Goal: Task Accomplishment & Management: Manage account settings

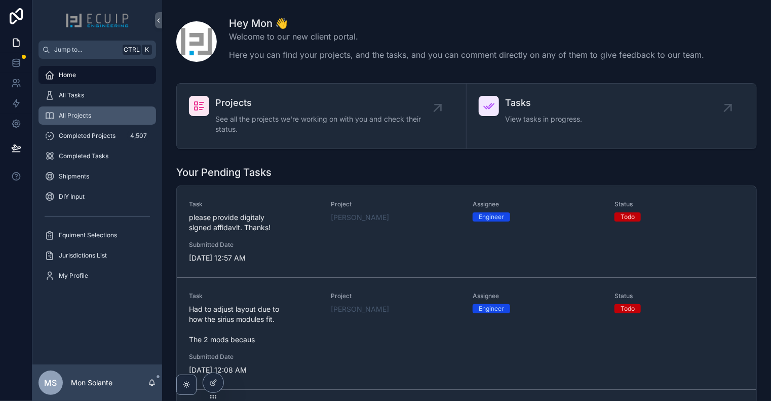
click at [79, 120] on div "All Projects" at bounding box center [97, 115] width 105 height 16
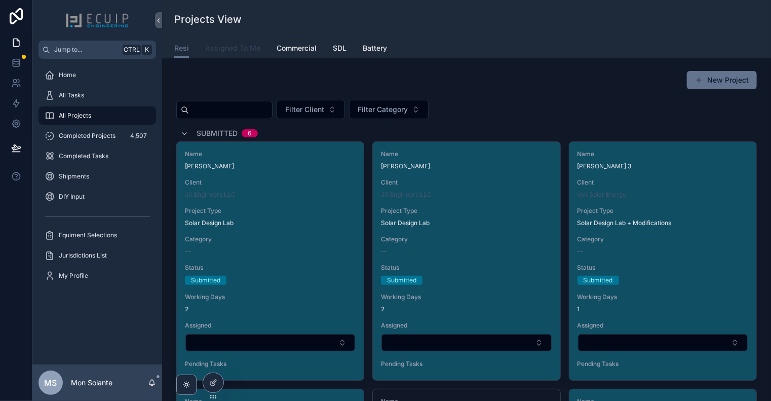
click at [234, 49] on span "Assigned To Me" at bounding box center [232, 48] width 55 height 10
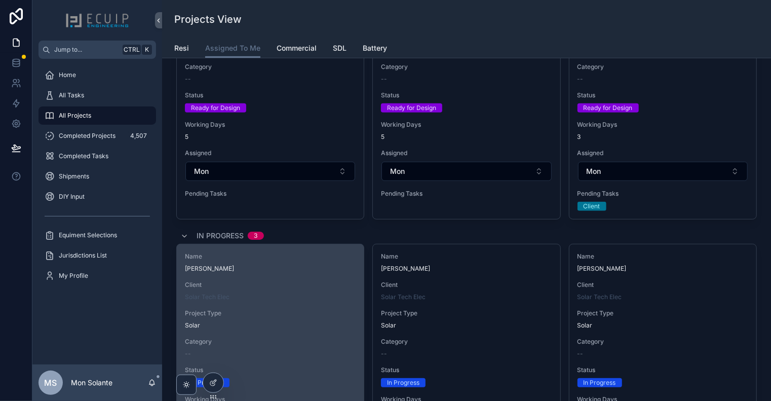
scroll to position [169, 0]
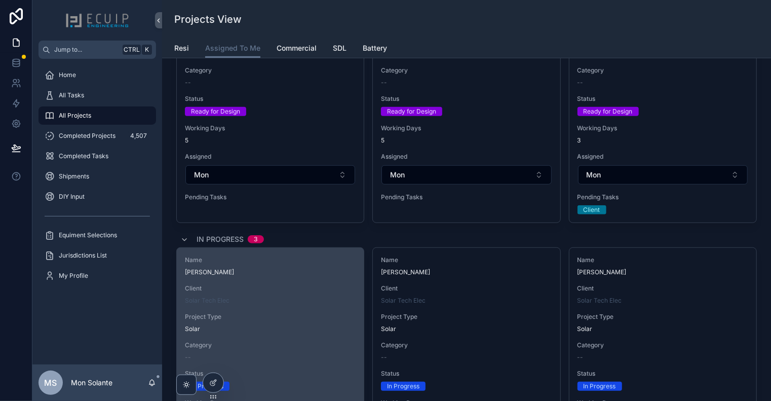
click at [306, 272] on span "[PERSON_NAME]" at bounding box center [270, 272] width 171 height 8
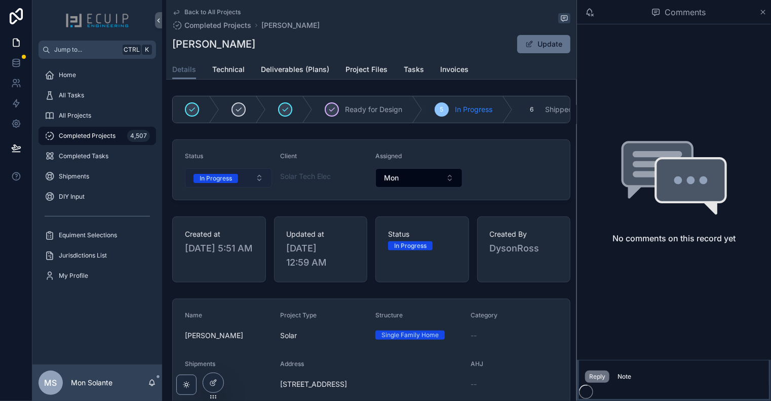
click at [259, 180] on button "In Progress" at bounding box center [228, 177] width 87 height 19
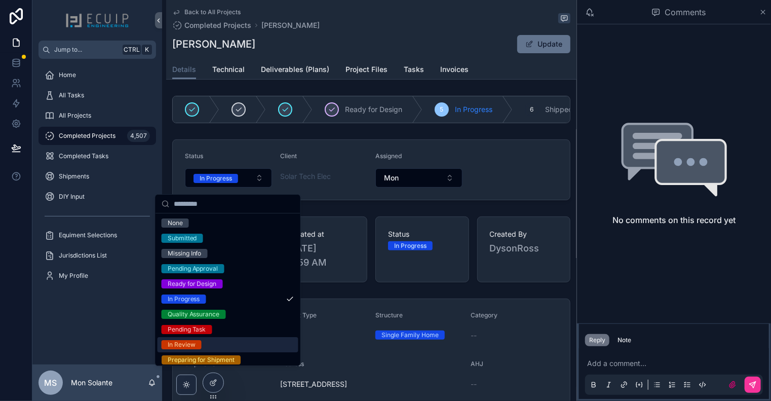
click at [227, 343] on div "In Review" at bounding box center [228, 344] width 141 height 15
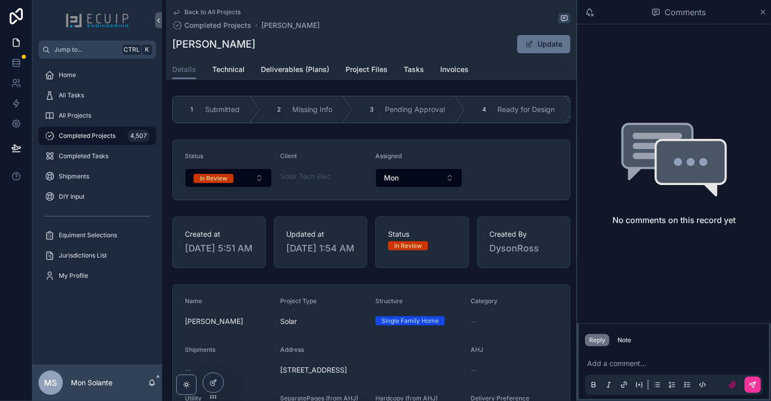
click at [179, 14] on icon "scrollable content" at bounding box center [176, 12] width 8 height 8
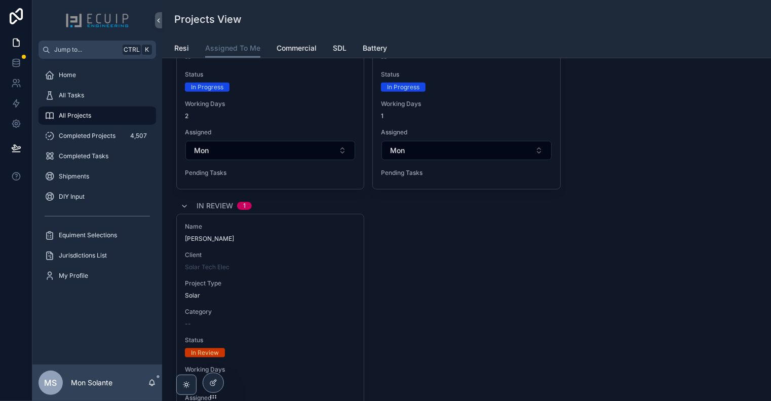
scroll to position [299, 0]
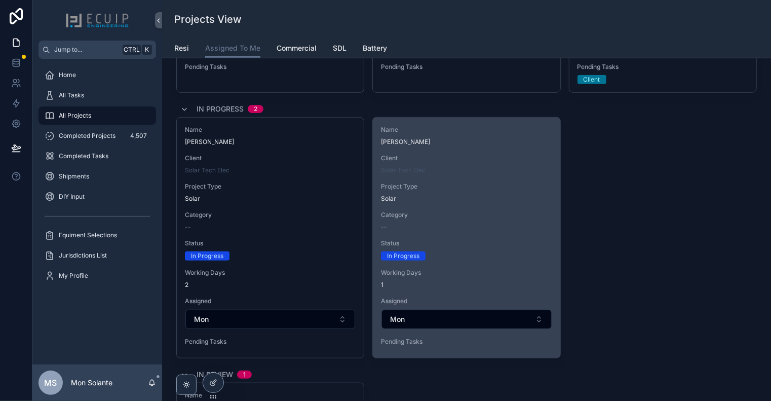
click at [453, 224] on div "--" at bounding box center [466, 227] width 171 height 8
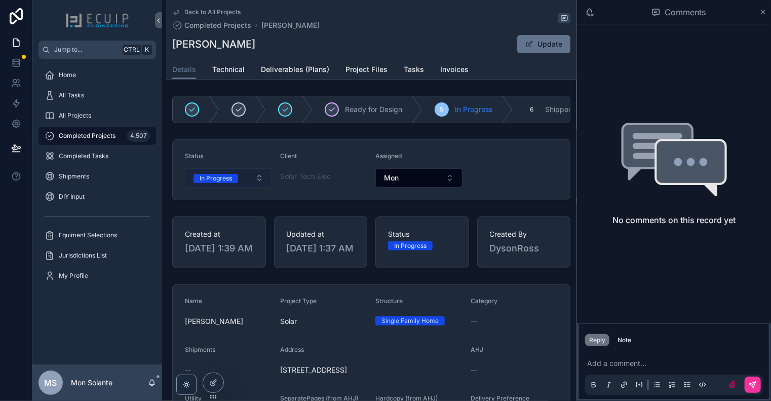
click at [242, 185] on button "In Progress" at bounding box center [228, 177] width 87 height 19
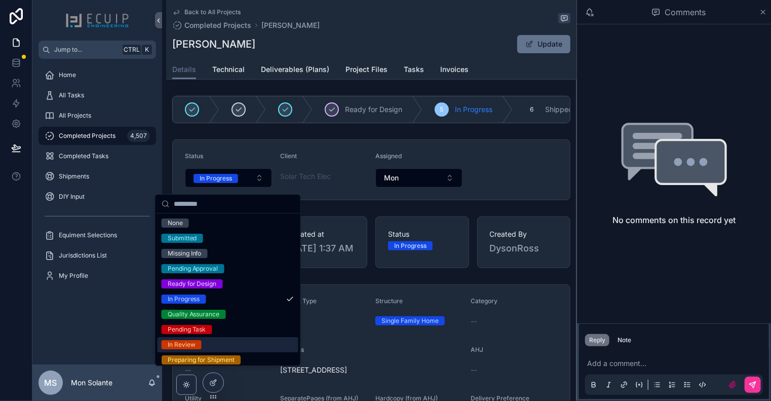
click at [219, 341] on div "In Review" at bounding box center [228, 344] width 141 height 15
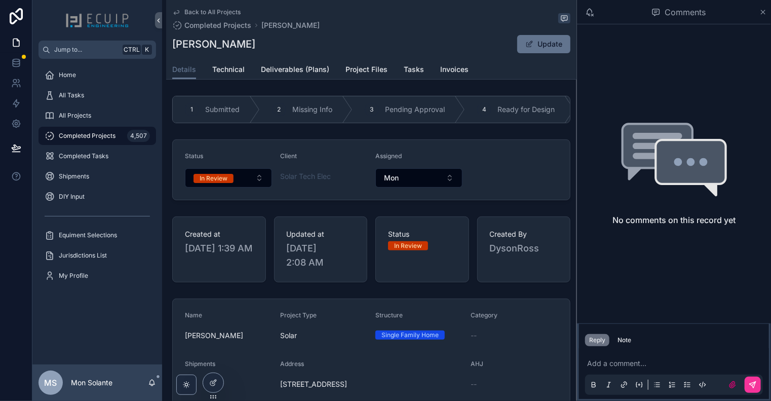
click at [190, 11] on span "Back to All Projects" at bounding box center [212, 12] width 56 height 8
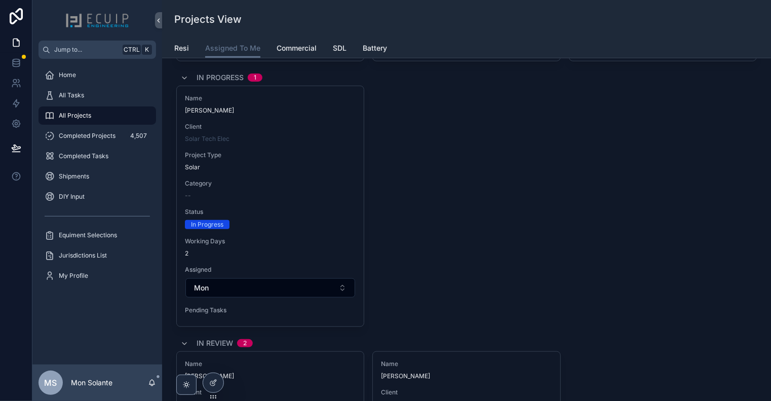
scroll to position [337, 0]
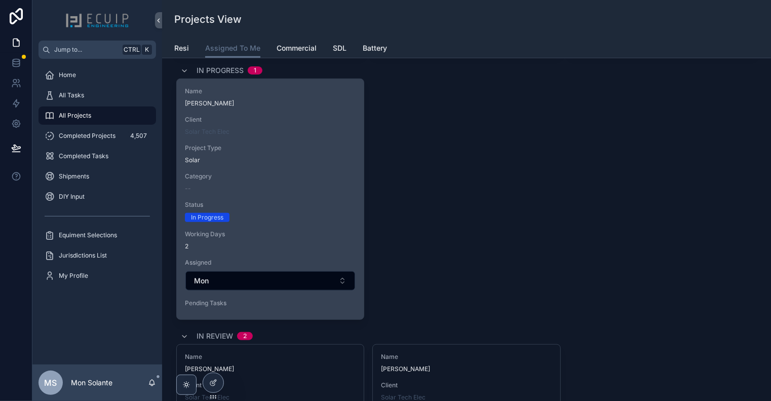
click at [342, 206] on span "Status" at bounding box center [270, 205] width 171 height 8
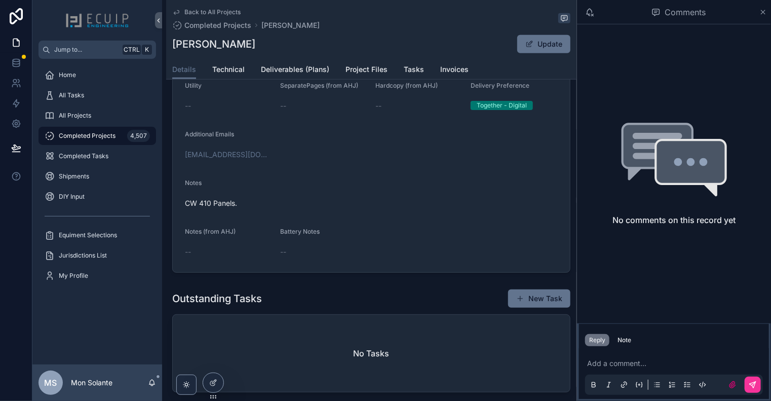
scroll to position [337, 0]
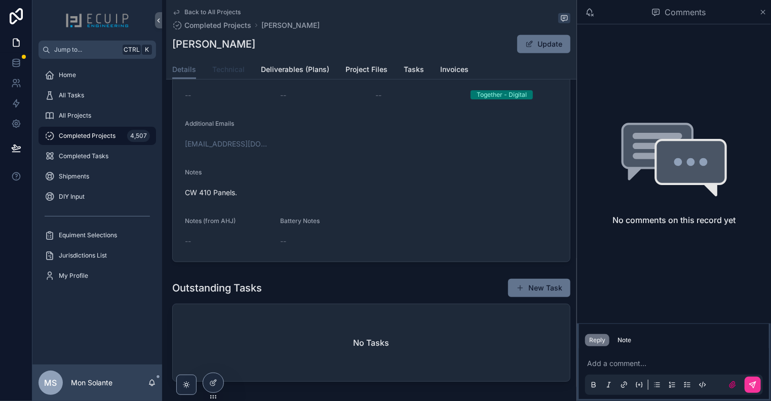
click at [223, 72] on span "Technical" at bounding box center [228, 69] width 32 height 10
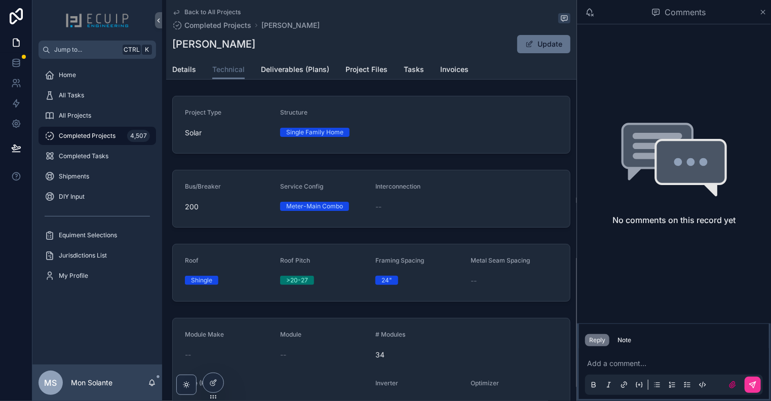
click at [213, 13] on span "Back to All Projects" at bounding box center [212, 12] width 56 height 8
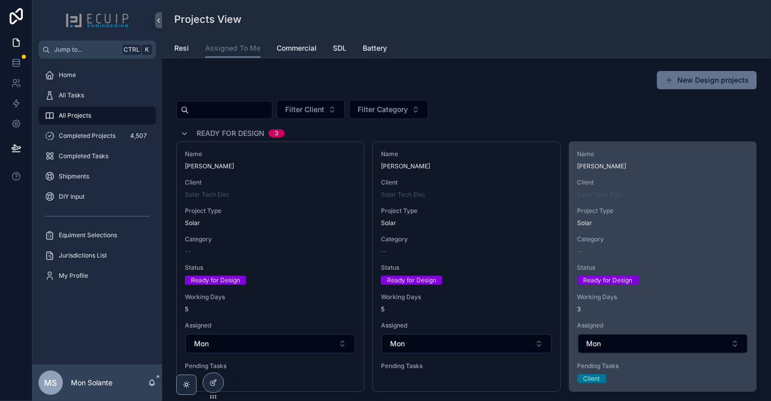
click at [645, 176] on div "Name [PERSON_NAME] Client Solar Tech Elec Project Type Solar Category -- Status…" at bounding box center [662, 266] width 187 height 249
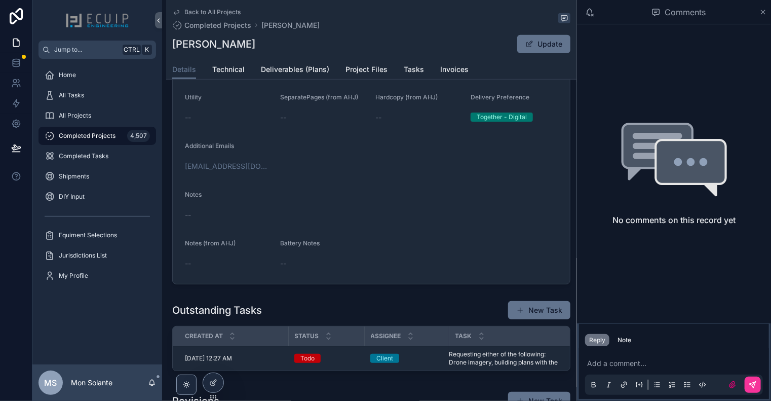
scroll to position [169, 0]
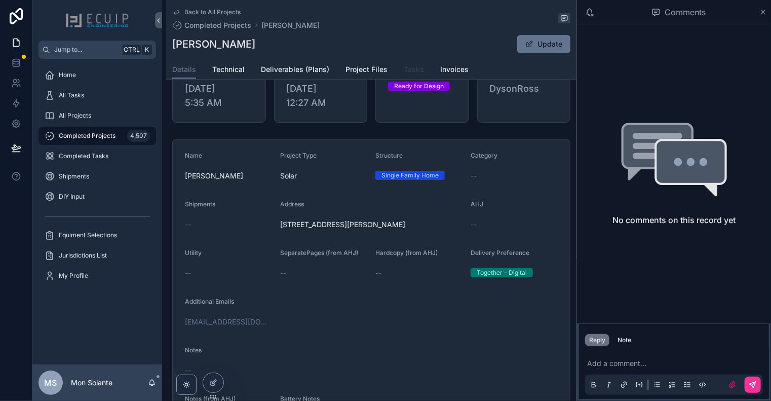
click at [415, 73] on span "Tasks" at bounding box center [414, 69] width 20 height 10
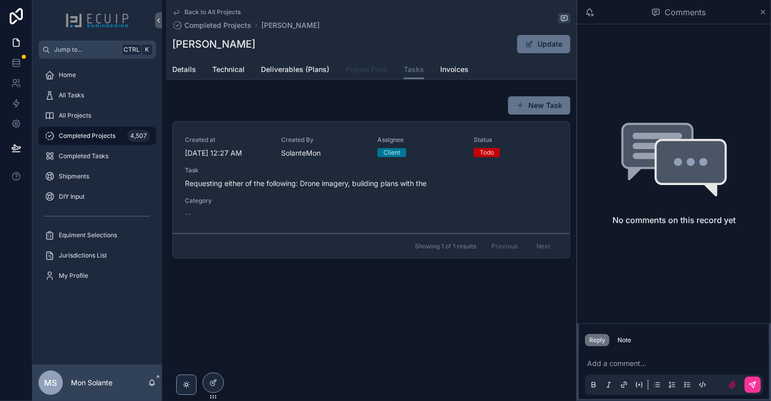
click at [374, 67] on span "Project Files" at bounding box center [367, 69] width 42 height 10
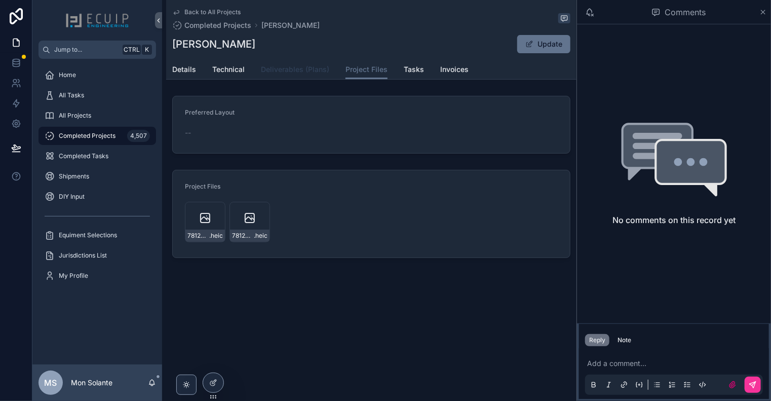
click at [308, 68] on span "Deliverables (Plans)" at bounding box center [295, 69] width 68 height 10
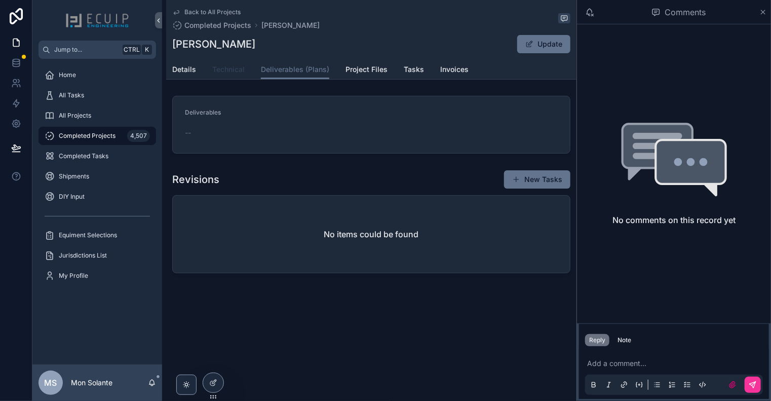
click at [225, 70] on span "Technical" at bounding box center [228, 69] width 32 height 10
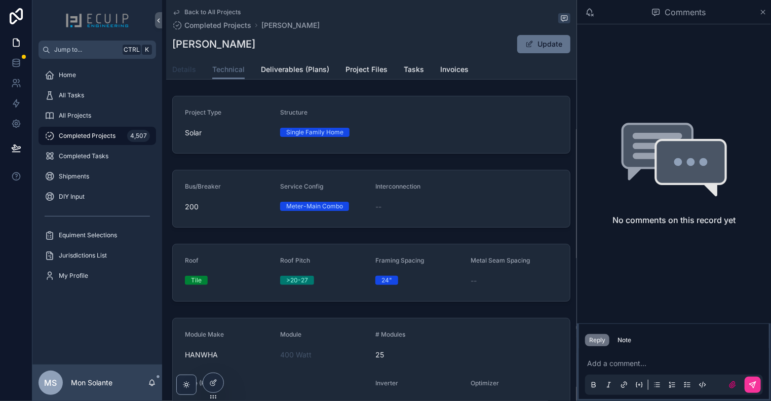
click at [180, 68] on span "Details" at bounding box center [184, 69] width 24 height 10
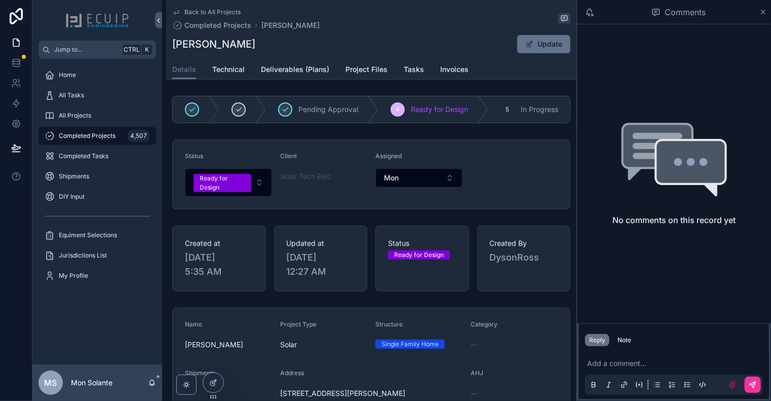
click at [178, 14] on icon "scrollable content" at bounding box center [176, 12] width 8 height 8
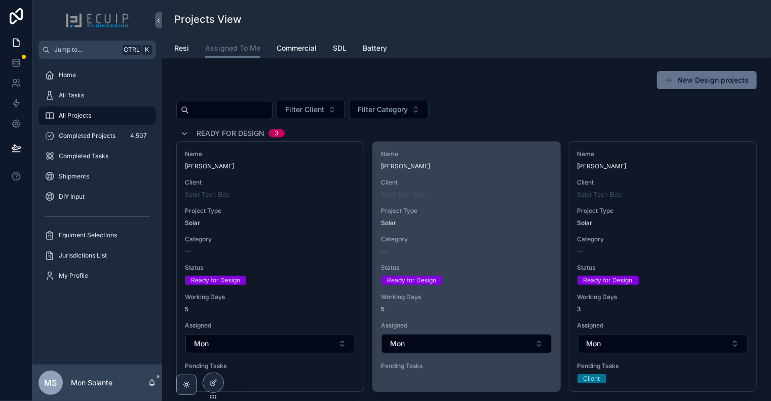
click at [472, 156] on span "Name" at bounding box center [466, 154] width 171 height 8
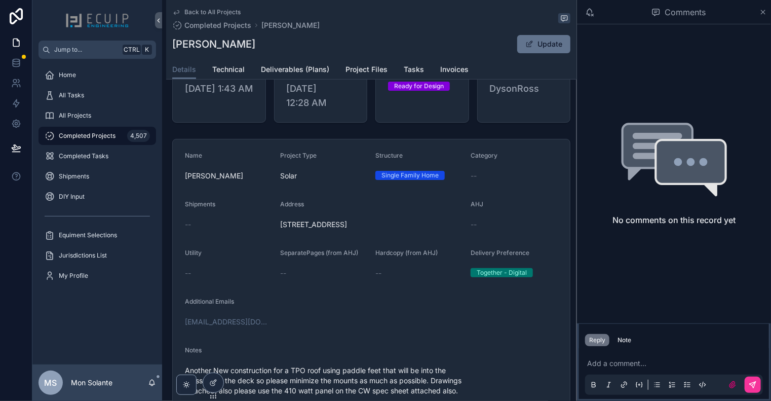
scroll to position [337, 0]
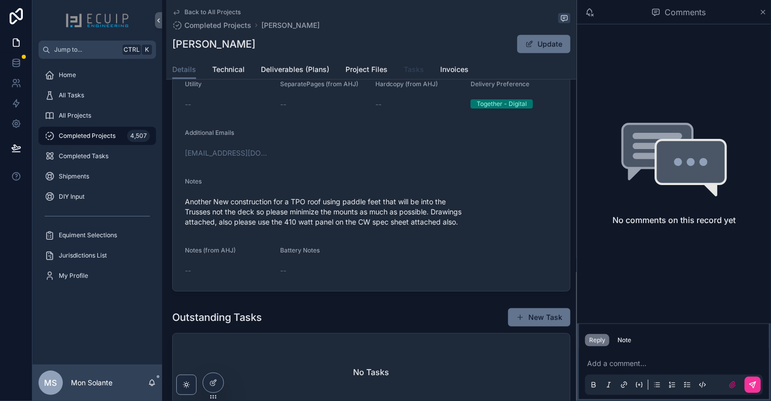
click at [411, 70] on span "Tasks" at bounding box center [414, 69] width 20 height 10
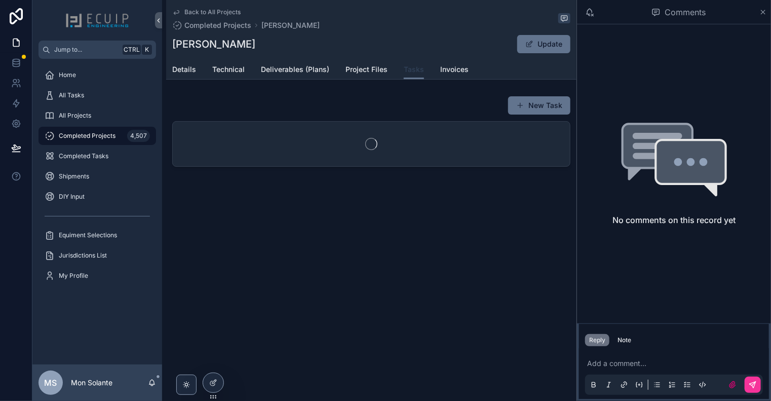
click at [410, 70] on span "Tasks" at bounding box center [414, 69] width 20 height 10
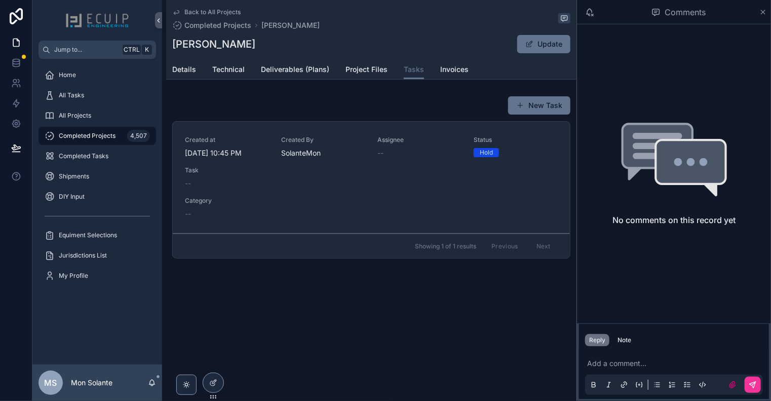
click at [177, 11] on icon "scrollable content" at bounding box center [176, 12] width 8 height 8
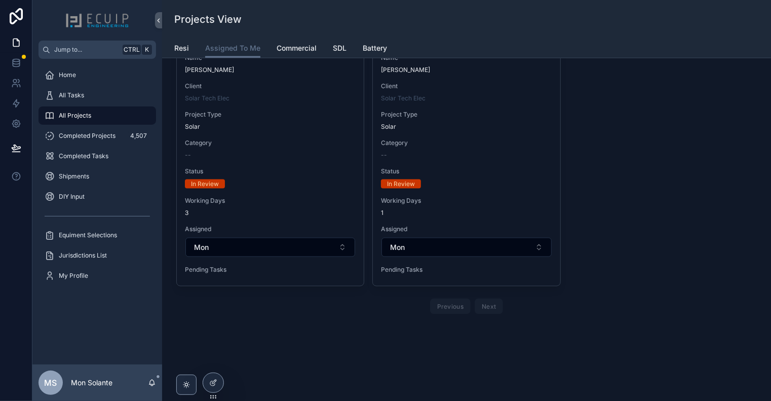
scroll to position [468, 0]
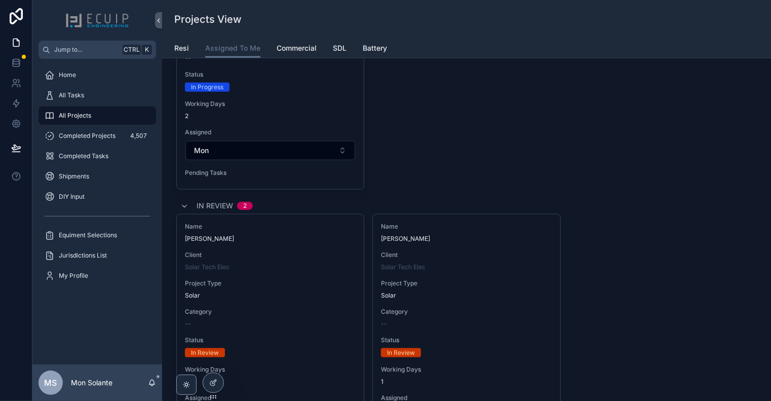
click at [432, 129] on div "Name [PERSON_NAME] Client Solar Tech Elec Project Type Solar Category -- Status…" at bounding box center [466, 68] width 581 height 241
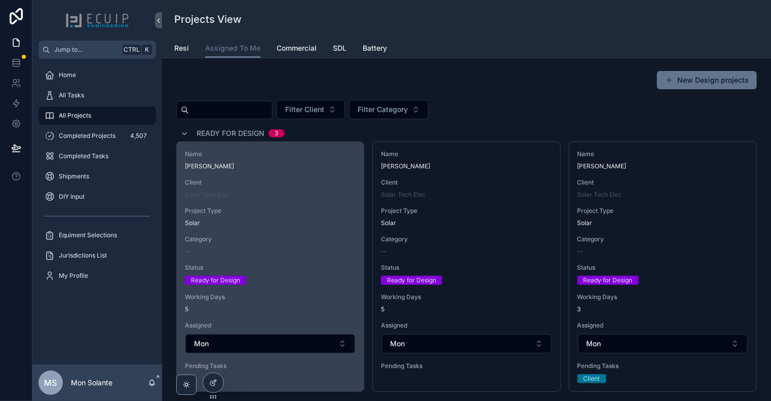
scroll to position [337, 0]
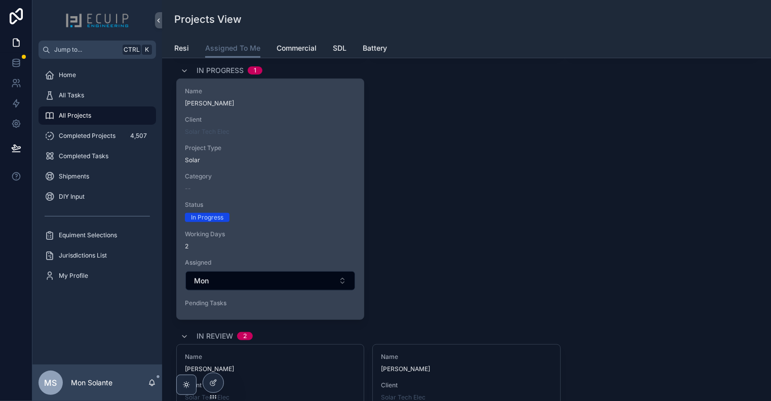
click at [291, 173] on span "Category" at bounding box center [270, 176] width 171 height 8
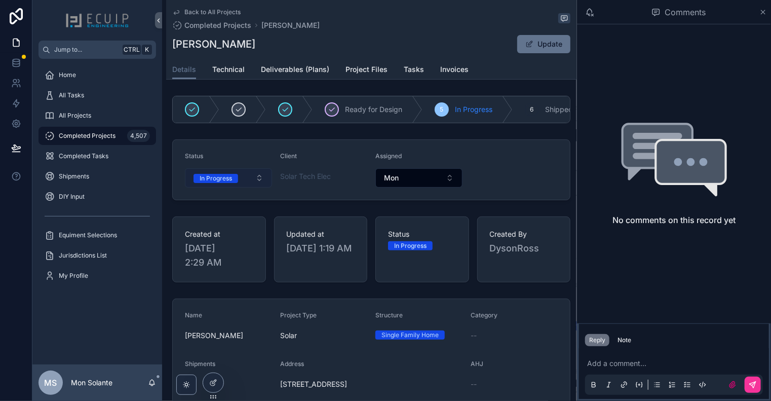
click at [257, 183] on button "In Progress" at bounding box center [228, 177] width 87 height 19
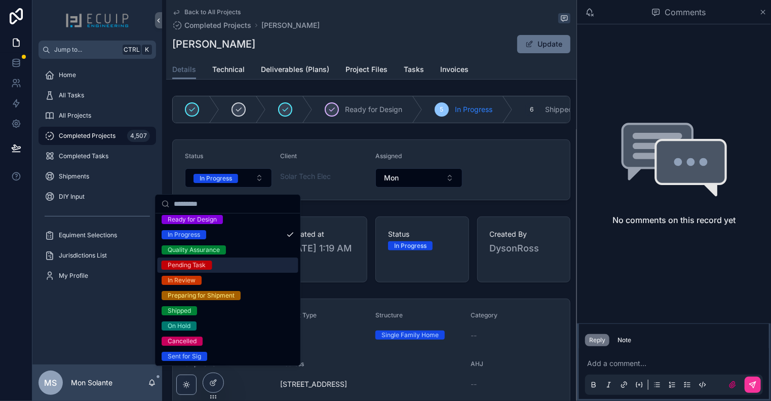
scroll to position [80, 0]
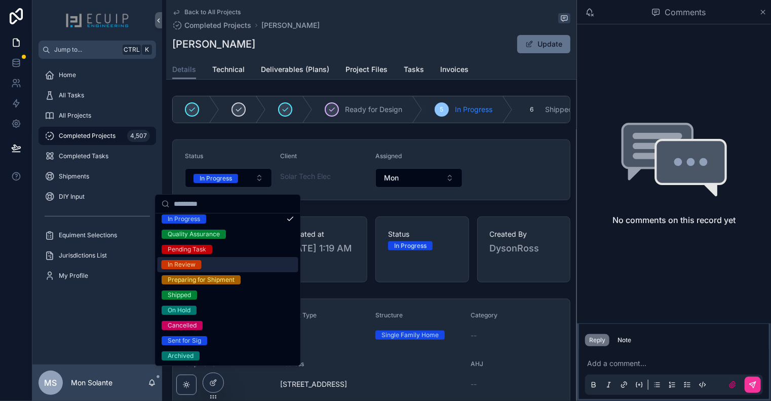
click at [237, 263] on div "In Review" at bounding box center [228, 264] width 141 height 15
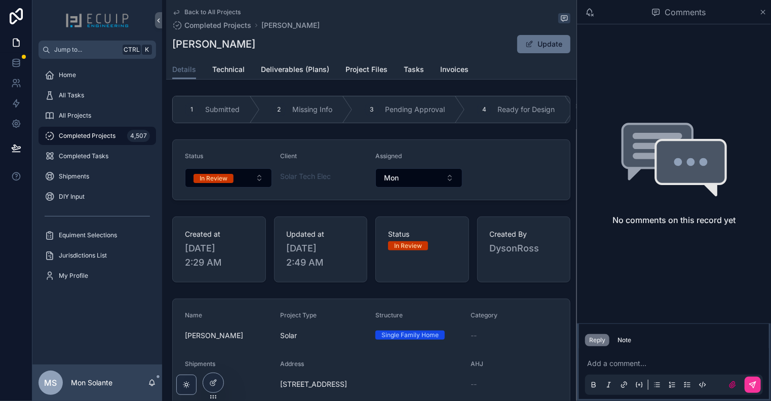
click at [178, 10] on icon "scrollable content" at bounding box center [176, 12] width 8 height 8
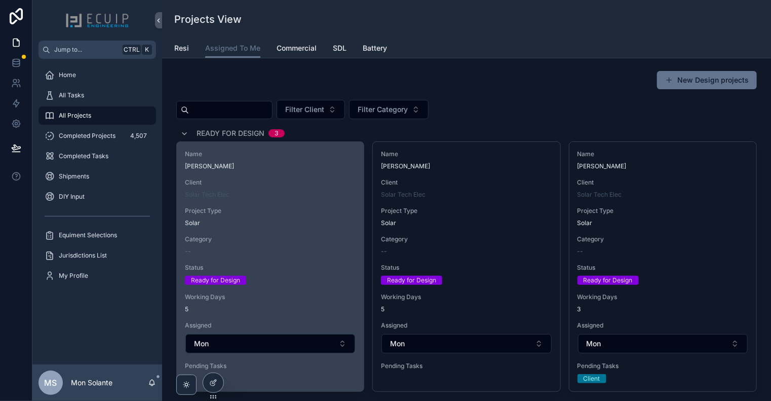
click at [268, 174] on div "Name [PERSON_NAME] Client Solar Tech Elec Project Type Solar Category -- Status…" at bounding box center [270, 262] width 187 height 240
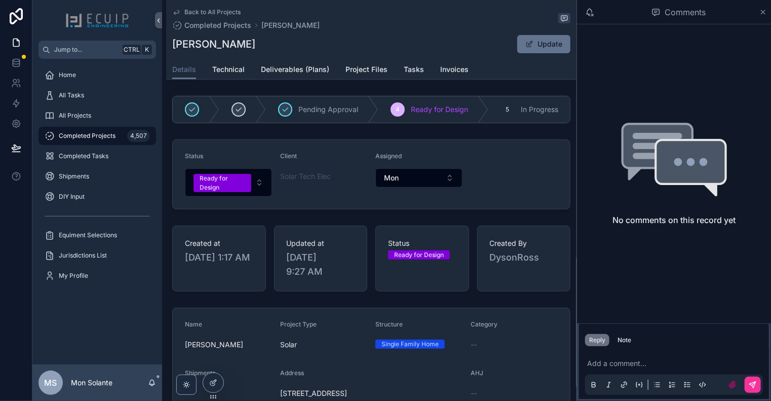
click at [241, 58] on div "Back to All Projects Completed Projects [PERSON_NAME] [PERSON_NAME] Update" at bounding box center [371, 30] width 398 height 60
click at [242, 65] on span "Technical" at bounding box center [228, 69] width 32 height 10
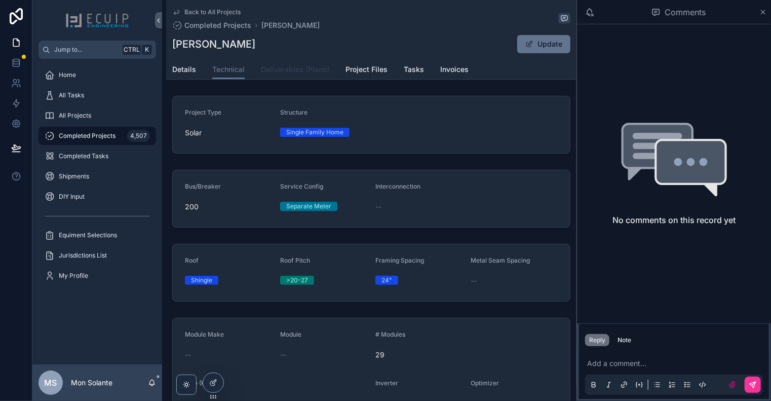
click at [310, 75] on link "Deliverables (Plans)" at bounding box center [295, 70] width 68 height 20
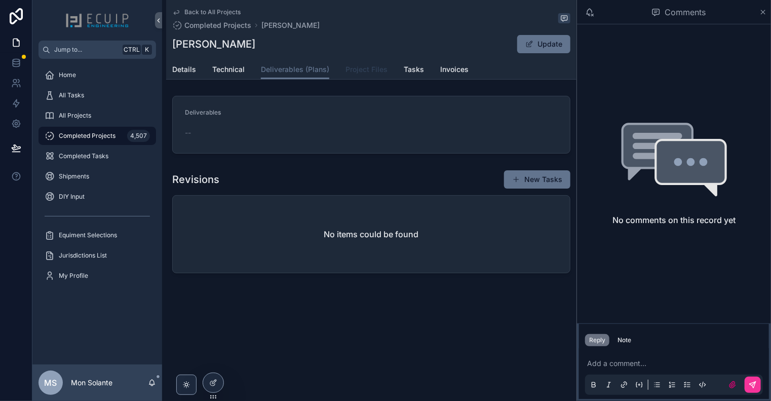
click at [371, 68] on span "Project Files" at bounding box center [367, 69] width 42 height 10
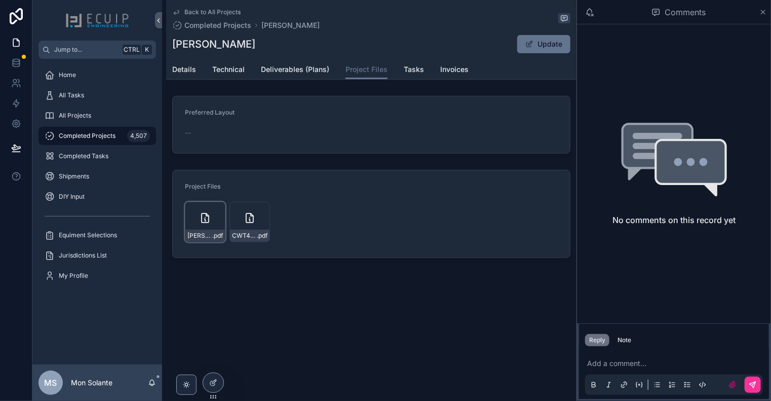
click at [206, 216] on icon "scrollable content" at bounding box center [205, 218] width 12 height 12
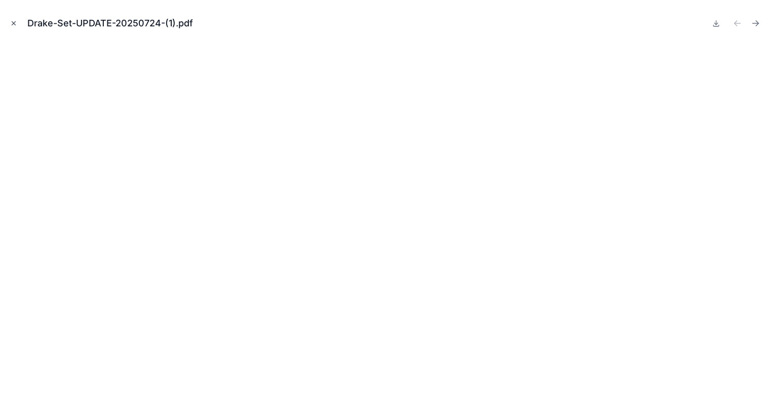
click at [16, 22] on icon "Close modal" at bounding box center [13, 23] width 7 height 7
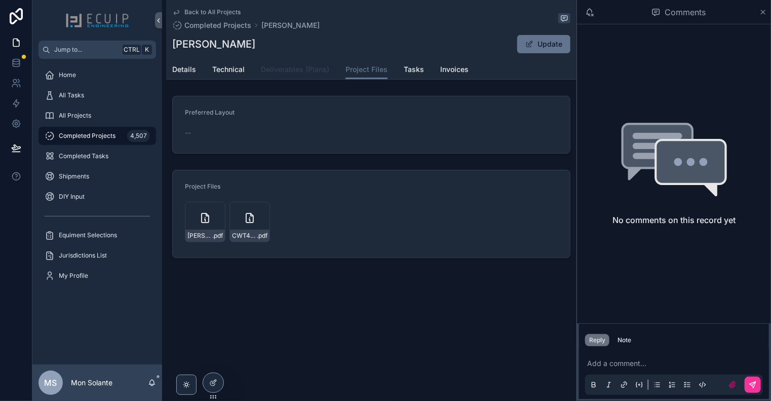
click at [297, 70] on span "Deliverables (Plans)" at bounding box center [295, 69] width 68 height 10
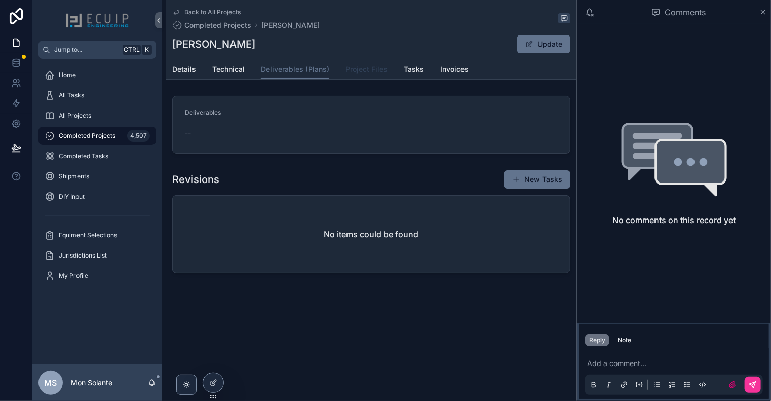
click at [373, 73] on span "Project Files" at bounding box center [367, 69] width 42 height 10
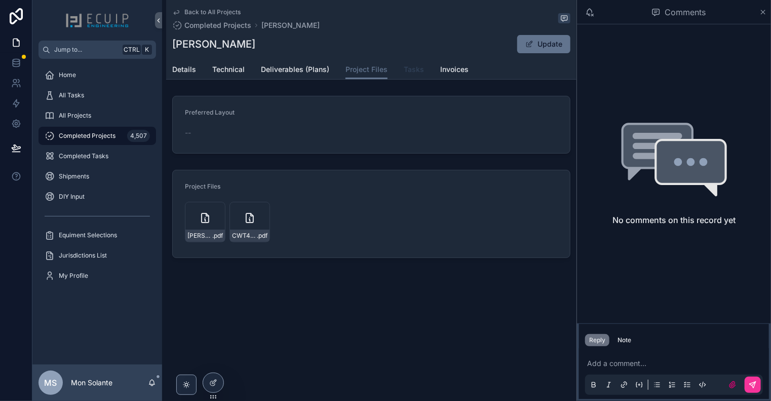
click at [415, 71] on span "Tasks" at bounding box center [414, 69] width 20 height 10
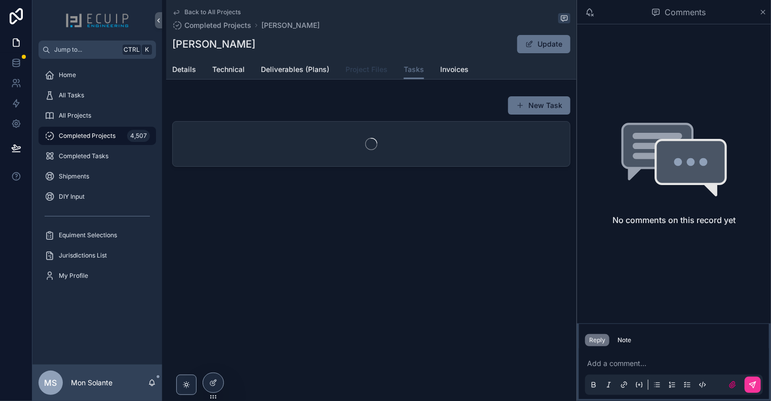
click at [362, 67] on span "Project Files" at bounding box center [367, 69] width 42 height 10
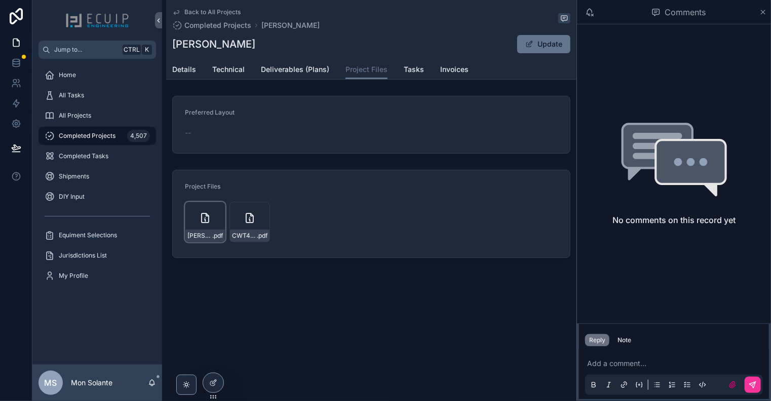
click at [215, 221] on div "Drake-Set-UPDATE-20250724-(1) .pdf" at bounding box center [205, 222] width 41 height 41
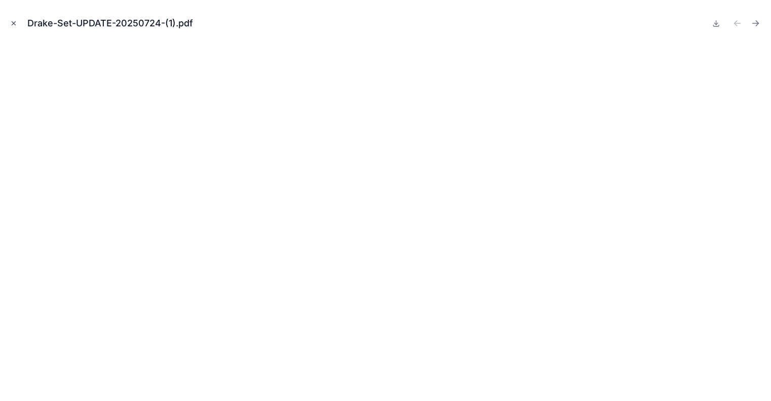
click at [16, 26] on icon "Close modal" at bounding box center [13, 23] width 7 height 7
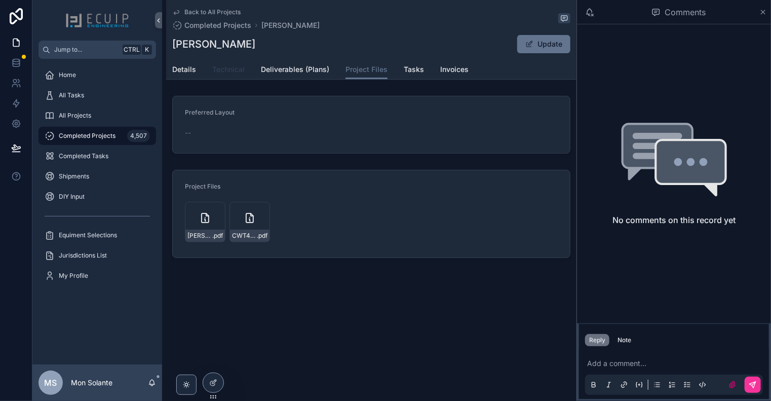
click at [223, 75] on link "Technical" at bounding box center [228, 70] width 32 height 20
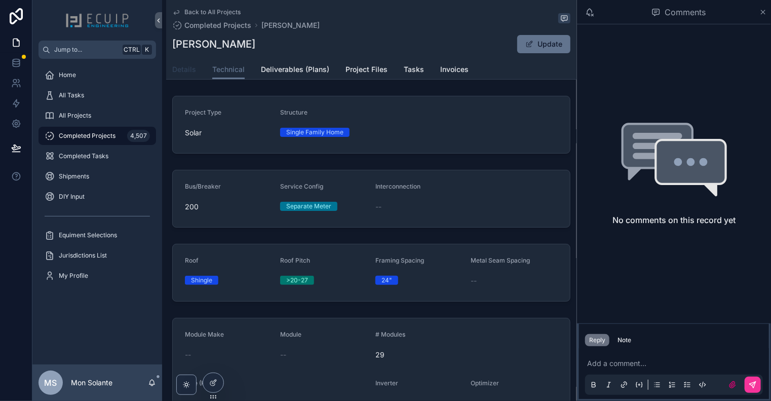
click at [191, 73] on span "Details" at bounding box center [184, 69] width 24 height 10
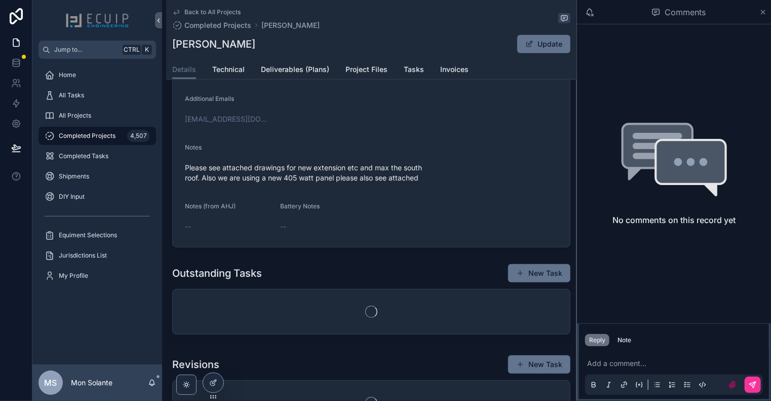
scroll to position [507, 0]
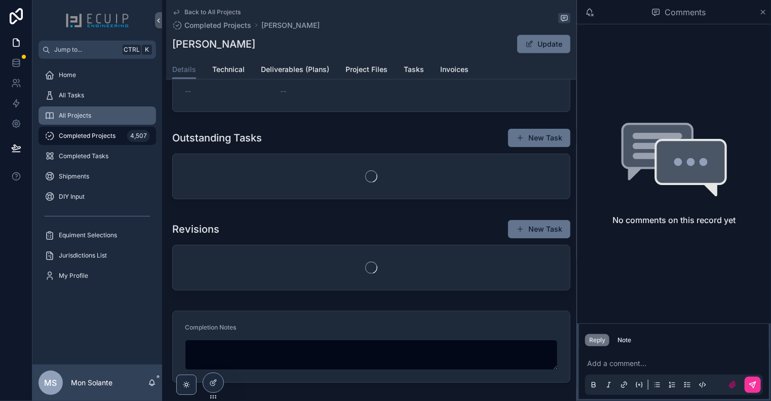
click at [103, 122] on div "All Projects" at bounding box center [97, 115] width 105 height 16
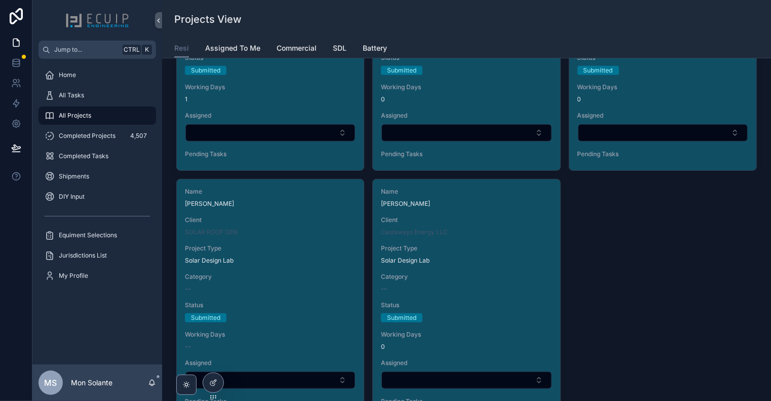
scroll to position [91, 0]
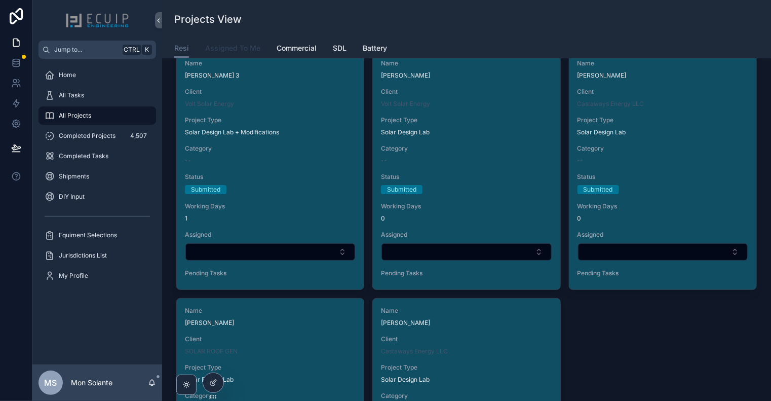
click at [239, 49] on span "Assigned To Me" at bounding box center [232, 48] width 55 height 10
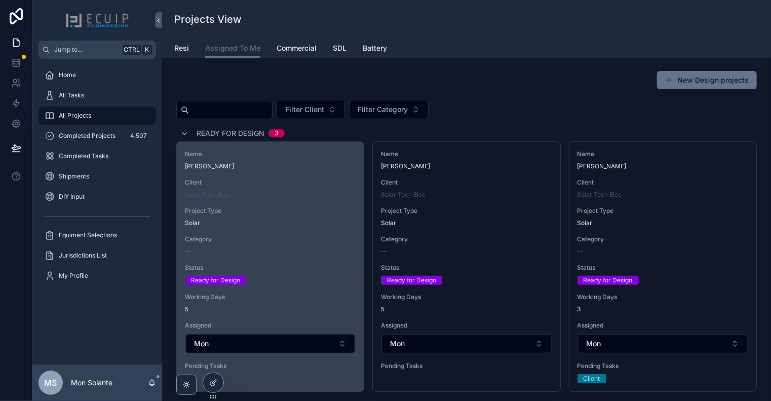
click at [321, 174] on div "Name [PERSON_NAME] Client Solar Tech Elec Project Type Solar Category -- Status…" at bounding box center [270, 262] width 187 height 240
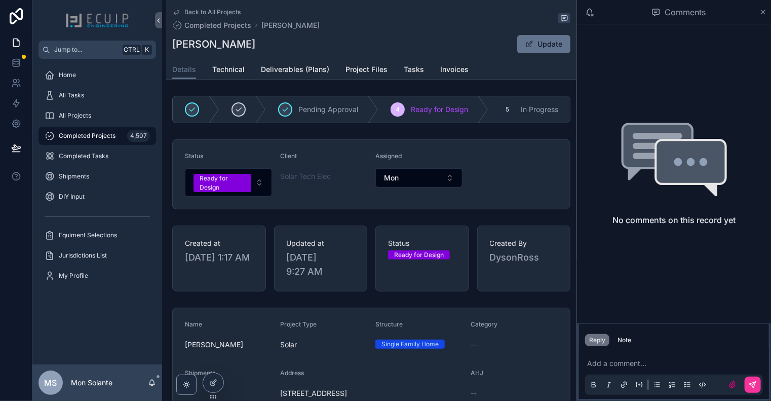
click at [419, 154] on form "Status Ready for Design Client Solar Tech Elec Assigned Mon" at bounding box center [371, 174] width 397 height 69
click at [258, 193] on button "Ready for Design" at bounding box center [228, 182] width 87 height 28
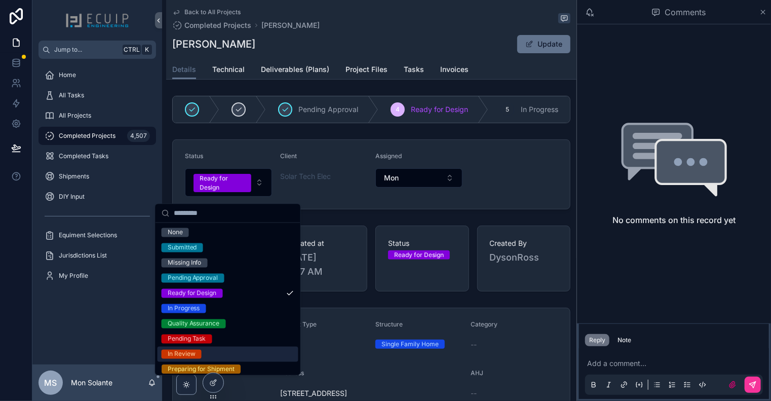
click at [228, 352] on div "In Review" at bounding box center [228, 354] width 141 height 15
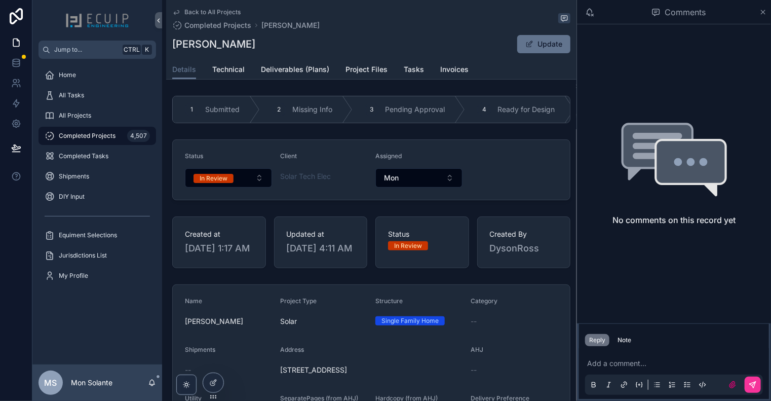
click at [180, 12] on link "Back to All Projects" at bounding box center [206, 12] width 68 height 8
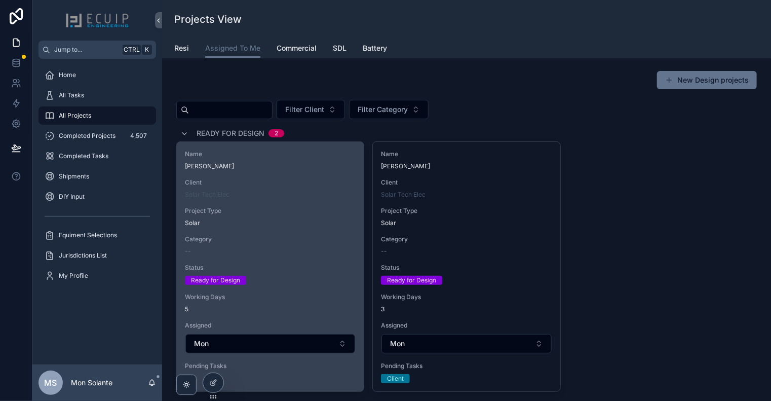
click at [322, 176] on div "Name [PERSON_NAME] Client Solar Tech Elec Project Type Solar Category -- Status…" at bounding box center [270, 262] width 187 height 240
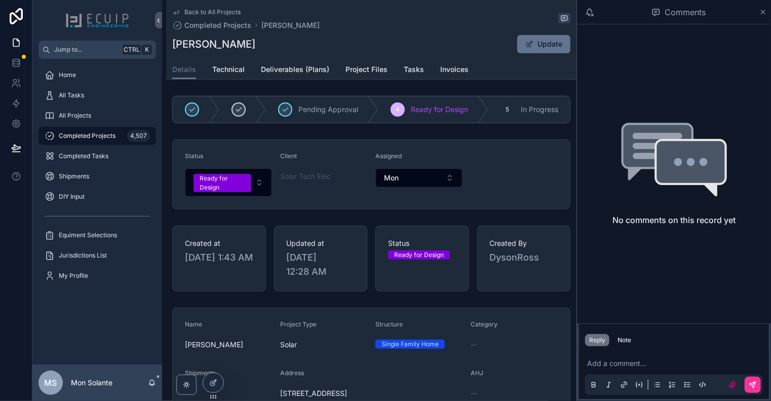
scroll to position [169, 0]
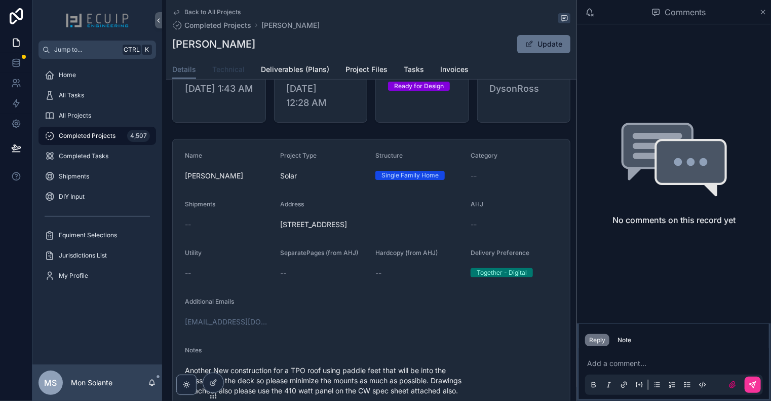
click at [223, 70] on span "Technical" at bounding box center [228, 69] width 32 height 10
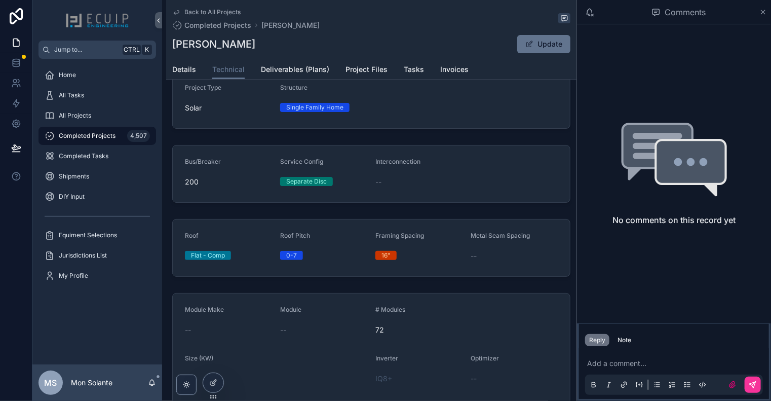
scroll to position [19, 0]
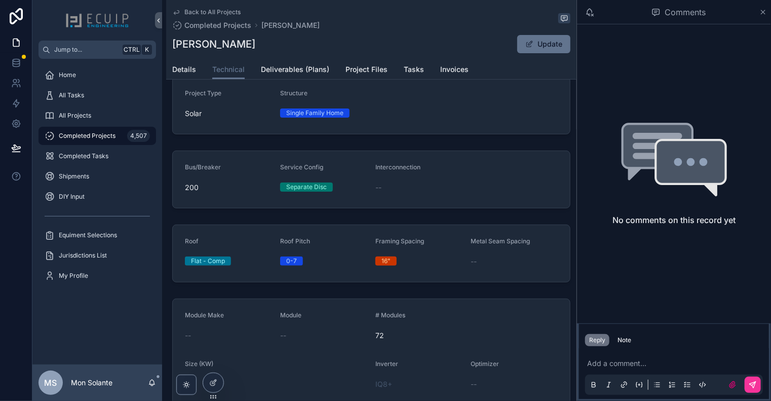
click at [176, 10] on icon "scrollable content" at bounding box center [176, 12] width 8 height 8
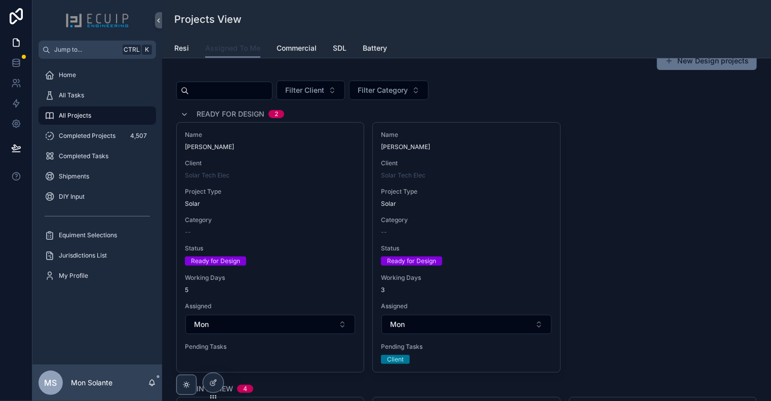
click at [239, 48] on span "Assigned To Me" at bounding box center [232, 48] width 55 height 10
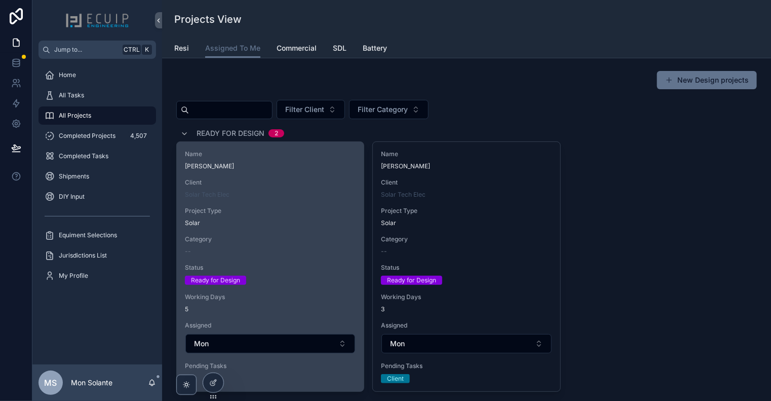
click at [336, 208] on span "Project Type" at bounding box center [270, 211] width 171 height 8
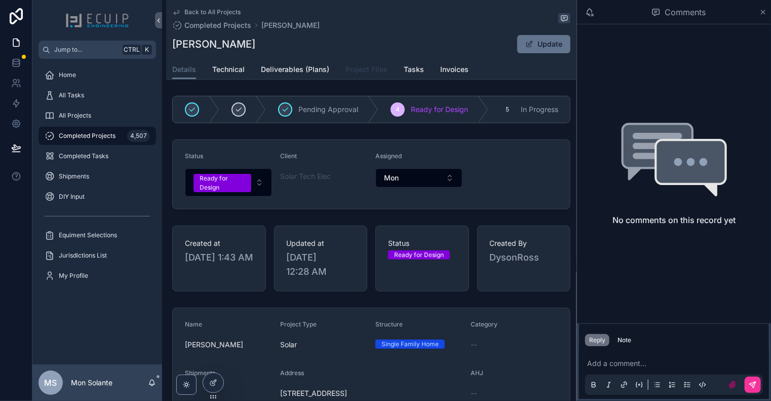
click at [364, 71] on span "Project Files" at bounding box center [367, 69] width 42 height 10
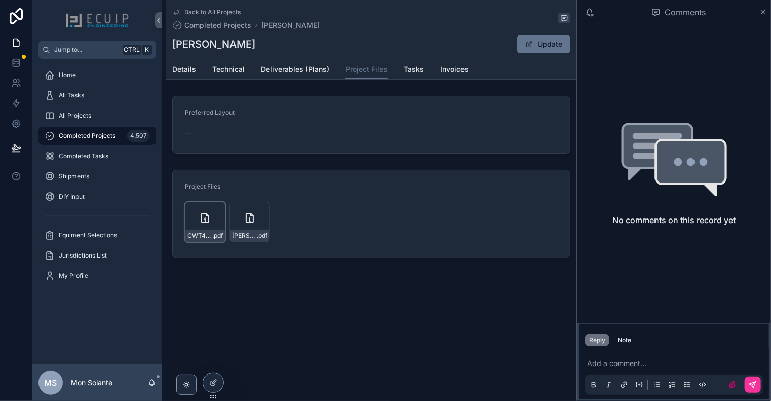
click at [209, 218] on icon "scrollable content" at bounding box center [205, 218] width 12 height 12
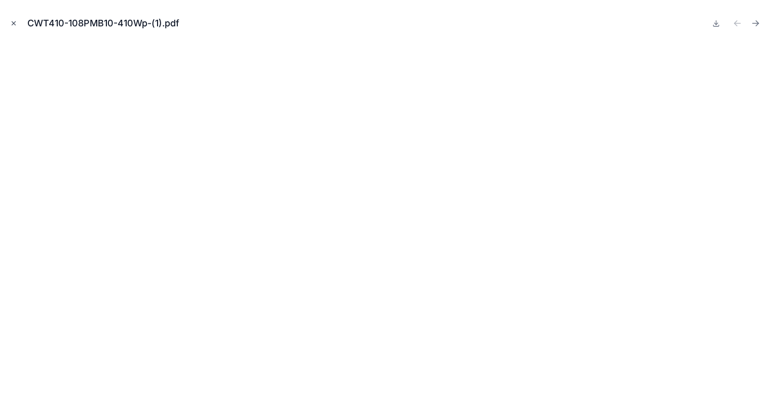
click at [10, 23] on icon "Close modal" at bounding box center [13, 23] width 7 height 7
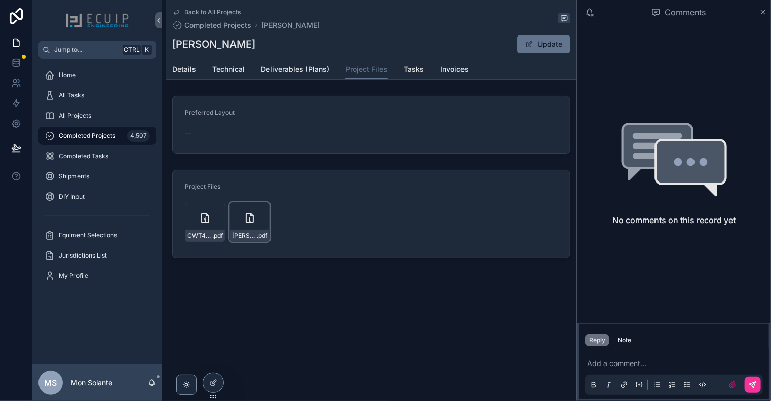
click at [245, 213] on icon "scrollable content" at bounding box center [250, 218] width 12 height 12
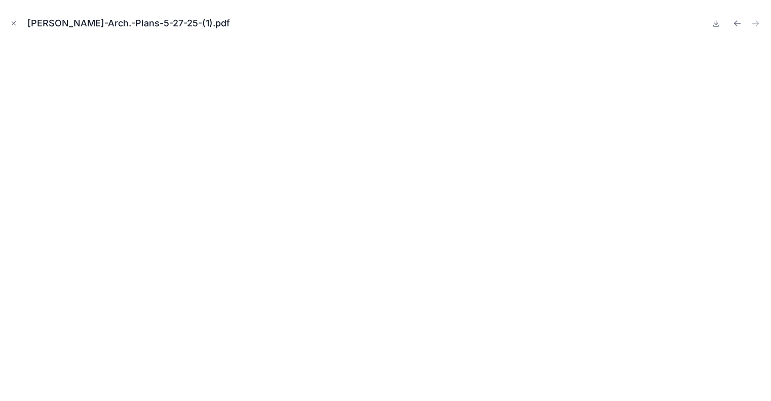
drag, startPoint x: 14, startPoint y: 23, endPoint x: 30, endPoint y: 24, distance: 15.7
click at [14, 23] on icon "Close modal" at bounding box center [13, 23] width 7 height 7
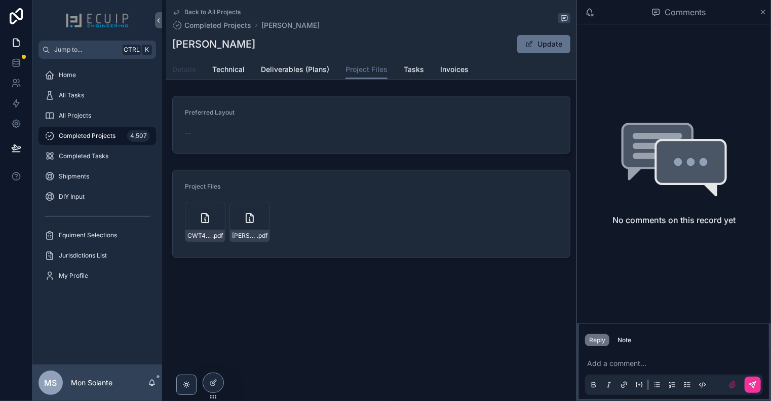
click at [183, 71] on span "Details" at bounding box center [184, 69] width 24 height 10
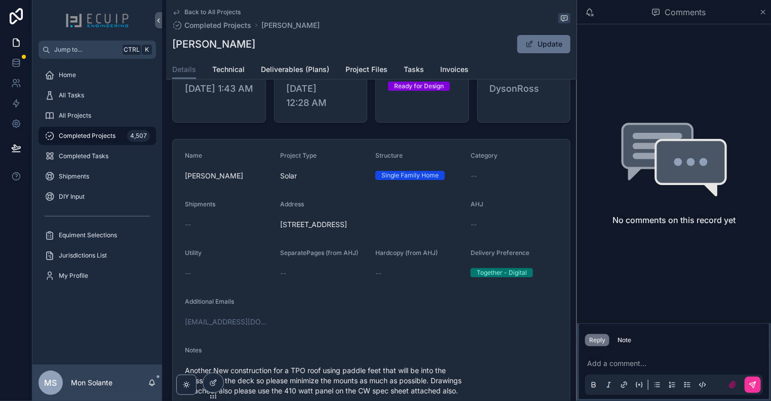
scroll to position [337, 0]
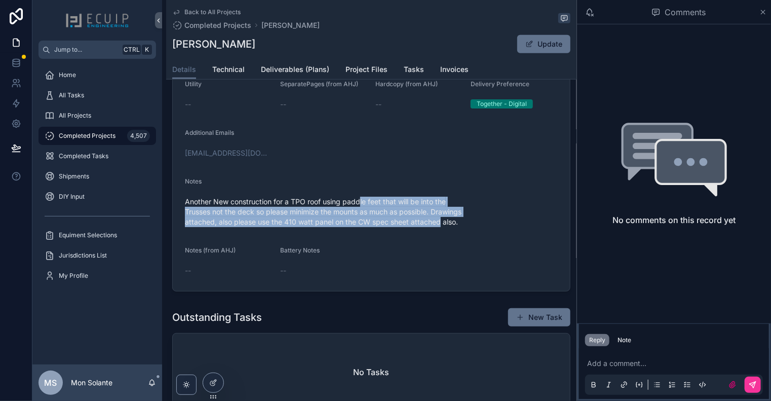
drag, startPoint x: 362, startPoint y: 204, endPoint x: 442, endPoint y: 224, distance: 82.5
click at [440, 224] on span "Another New construction for a TPO roof using paddle feet that will be into the…" at bounding box center [371, 212] width 373 height 30
drag, startPoint x: 455, startPoint y: 226, endPoint x: 330, endPoint y: 208, distance: 126.4
click at [330, 208] on span "Another New construction for a TPO roof using paddle feet that will be into the…" at bounding box center [371, 212] width 373 height 30
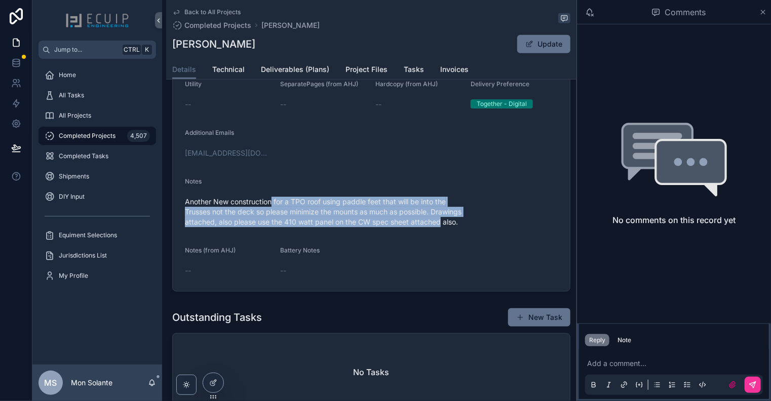
drag, startPoint x: 272, startPoint y: 201, endPoint x: 439, endPoint y: 221, distance: 167.9
click at [439, 221] on span "Another New construction for a TPO roof using paddle feet that will be into the…" at bounding box center [371, 212] width 373 height 30
click at [437, 221] on span "Another New construction for a TPO roof using paddle feet that will be into the…" at bounding box center [371, 212] width 373 height 30
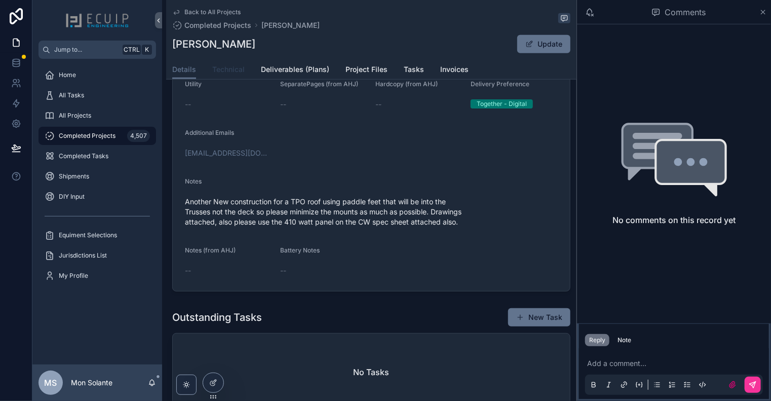
drag, startPoint x: 227, startPoint y: 66, endPoint x: 225, endPoint y: 77, distance: 10.2
click at [227, 66] on span "Technical" at bounding box center [228, 69] width 32 height 10
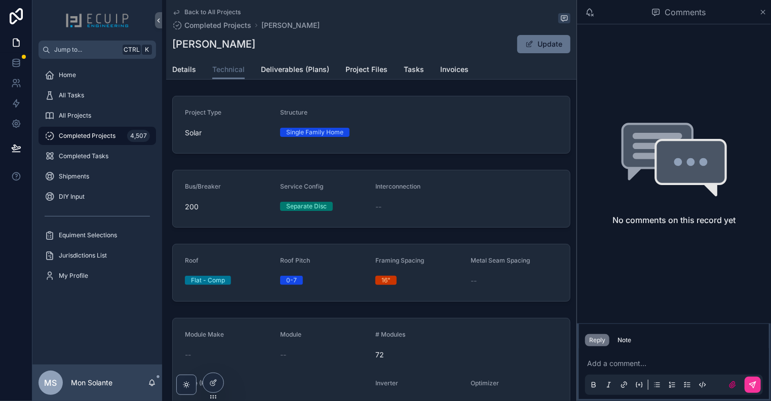
click at [408, 79] on div "Back to All Projects Completed Projects [PERSON_NAME] [PERSON_NAME] Update Tech…" at bounding box center [371, 40] width 410 height 80
click at [414, 69] on span "Tasks" at bounding box center [414, 69] width 20 height 10
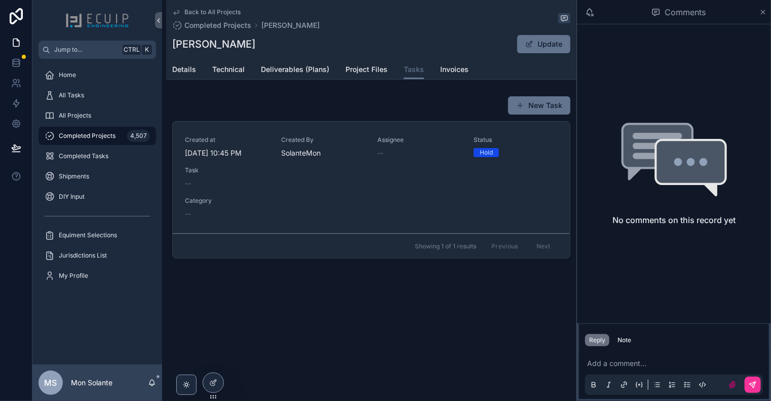
click at [375, 81] on div "Back to All Projects Completed Projects [PERSON_NAME] [PERSON_NAME] Update Task…" at bounding box center [371, 165] width 410 height 331
click at [366, 66] on span "Project Files" at bounding box center [367, 69] width 42 height 10
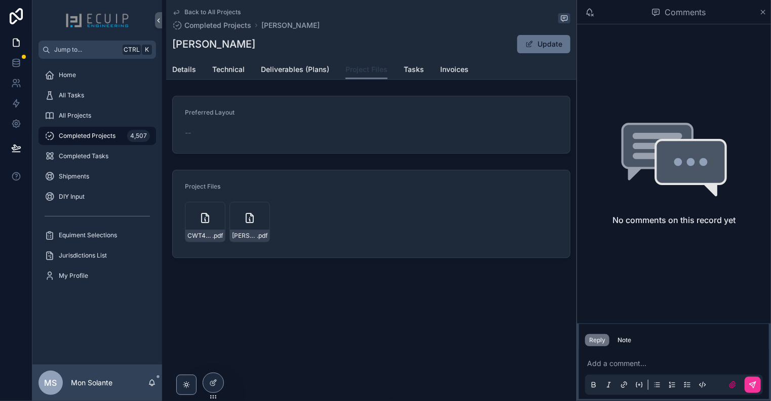
click at [361, 74] on span "Project Files" at bounding box center [367, 69] width 42 height 10
click at [197, 213] on div "CWT410-108PMB10-410Wp-(1) .pdf" at bounding box center [205, 222] width 41 height 41
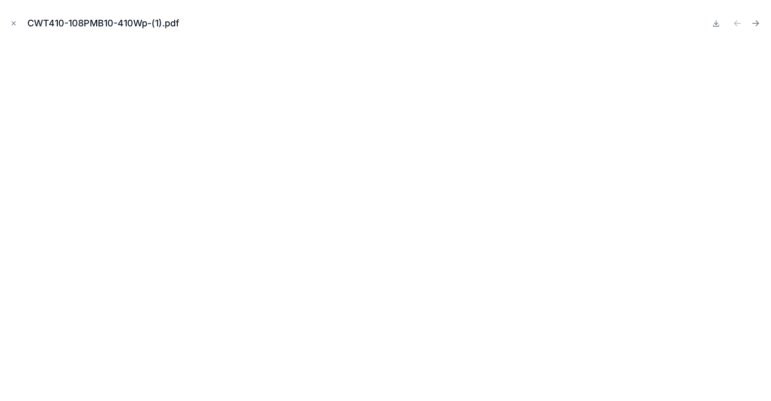
click at [10, 23] on icon "Close modal" at bounding box center [13, 23] width 7 height 7
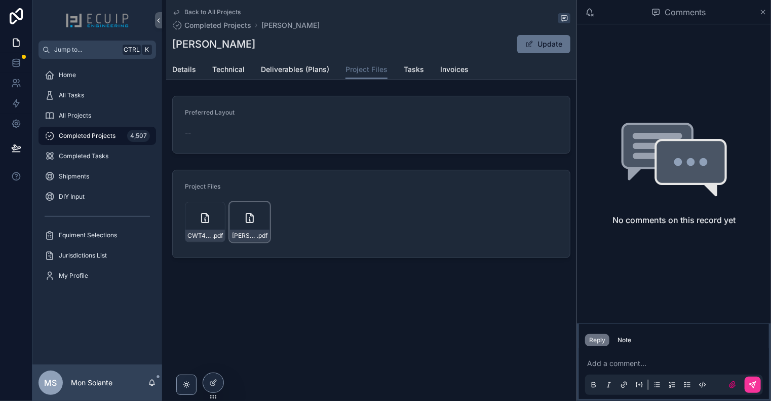
click at [248, 212] on icon "scrollable content" at bounding box center [250, 218] width 12 height 12
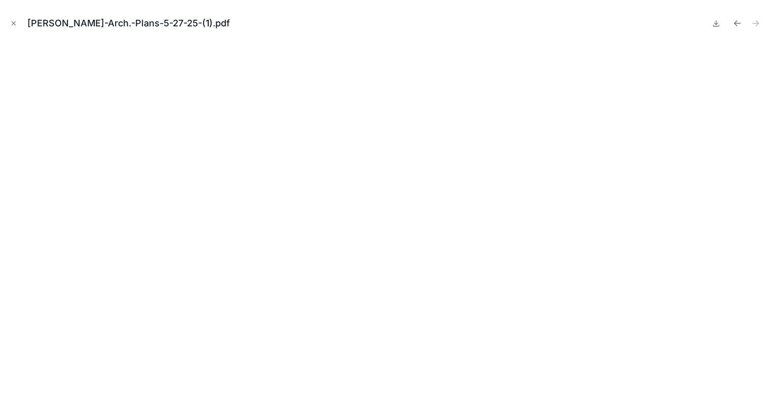
drag, startPoint x: 11, startPoint y: 24, endPoint x: 122, endPoint y: 42, distance: 112.4
click at [12, 24] on icon "Close modal" at bounding box center [13, 23] width 7 height 7
